Goal: Task Accomplishment & Management: Manage account settings

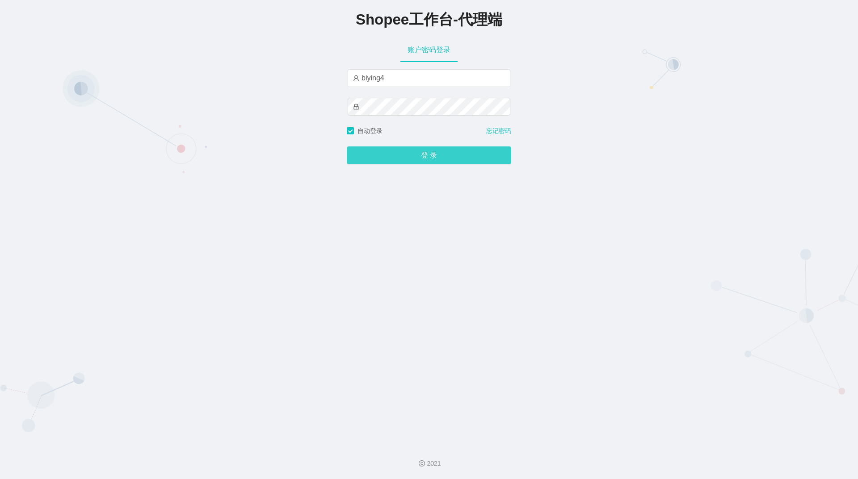
click at [403, 156] on button "登 录" at bounding box center [429, 155] width 164 height 18
drag, startPoint x: 226, startPoint y: 149, endPoint x: 268, endPoint y: 132, distance: 44.9
click at [228, 147] on div "Shopee工作台-代理端 账户密码登录 biying4 自动登录 忘记密码 登 录" at bounding box center [429, 219] width 858 height 438
click at [400, 77] on input "biying4" at bounding box center [428, 78] width 163 height 18
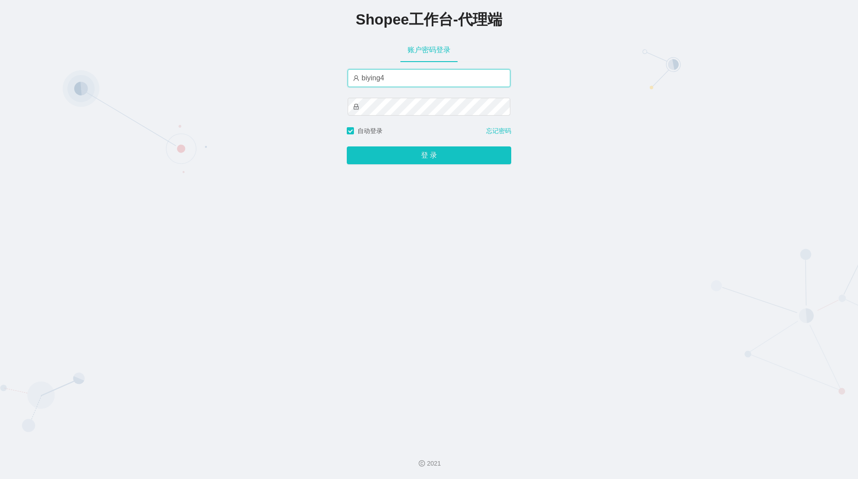
click at [400, 77] on input "biying4" at bounding box center [428, 78] width 163 height 18
paste input "wenzhuan1"
click at [399, 84] on input "wenzhuan1" at bounding box center [428, 78] width 163 height 18
type input "wenzhuan1"
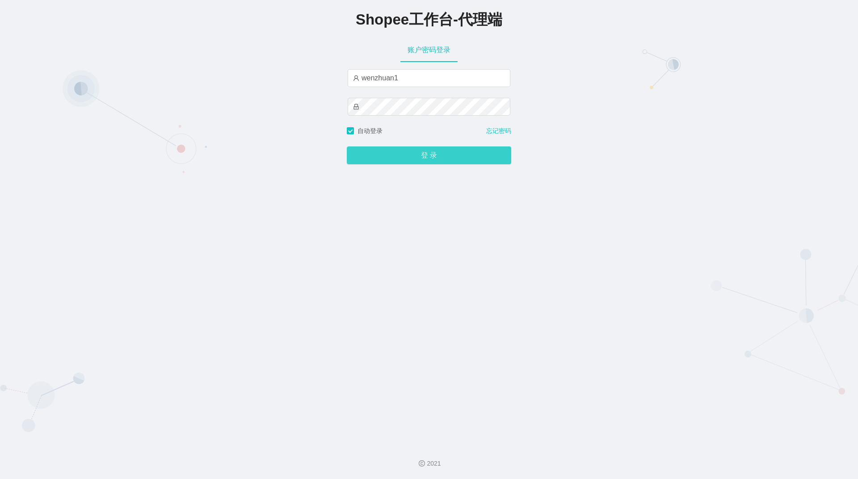
click at [411, 162] on button "登 录" at bounding box center [429, 155] width 164 height 18
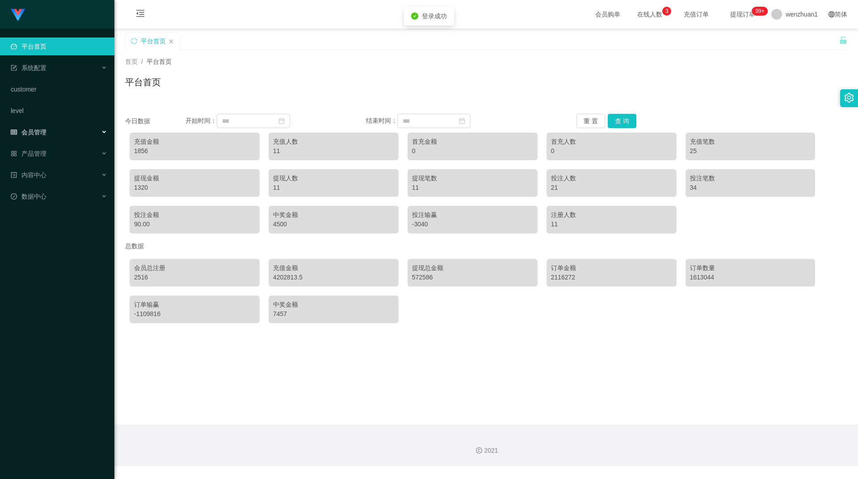
click at [32, 135] on span "会员管理" at bounding box center [29, 132] width 36 height 7
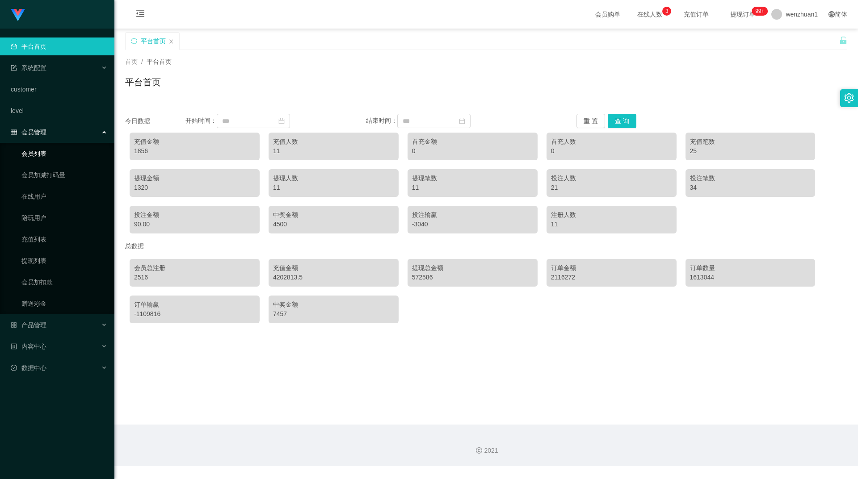
click at [41, 155] on link "会员列表" at bounding box center [64, 154] width 86 height 18
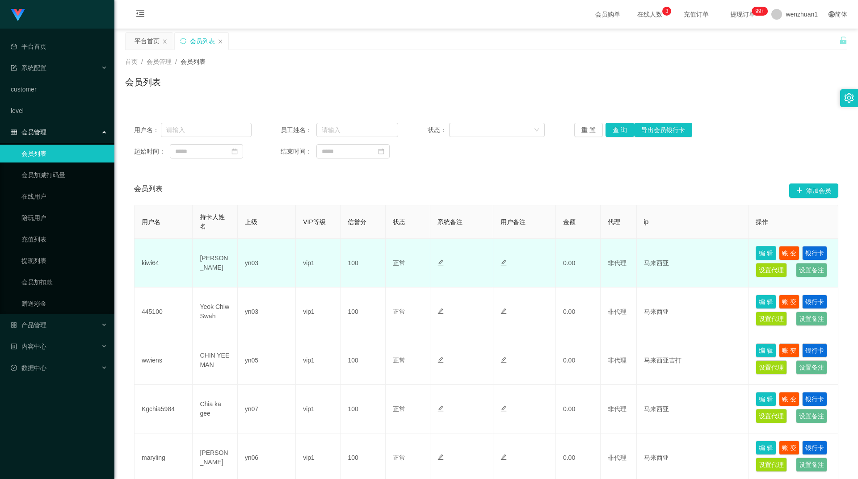
click at [770, 251] on button "编 辑" at bounding box center [765, 253] width 21 height 14
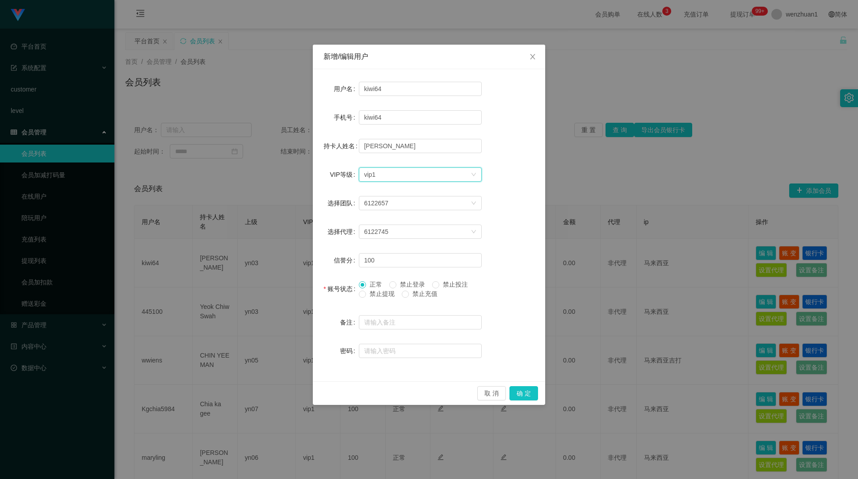
click at [439, 180] on div "选择VIP等级 vip1" at bounding box center [417, 174] width 106 height 13
click at [534, 56] on icon "图标: close" at bounding box center [532, 56] width 7 height 7
